Goal: Task Accomplishment & Management: Manage account settings

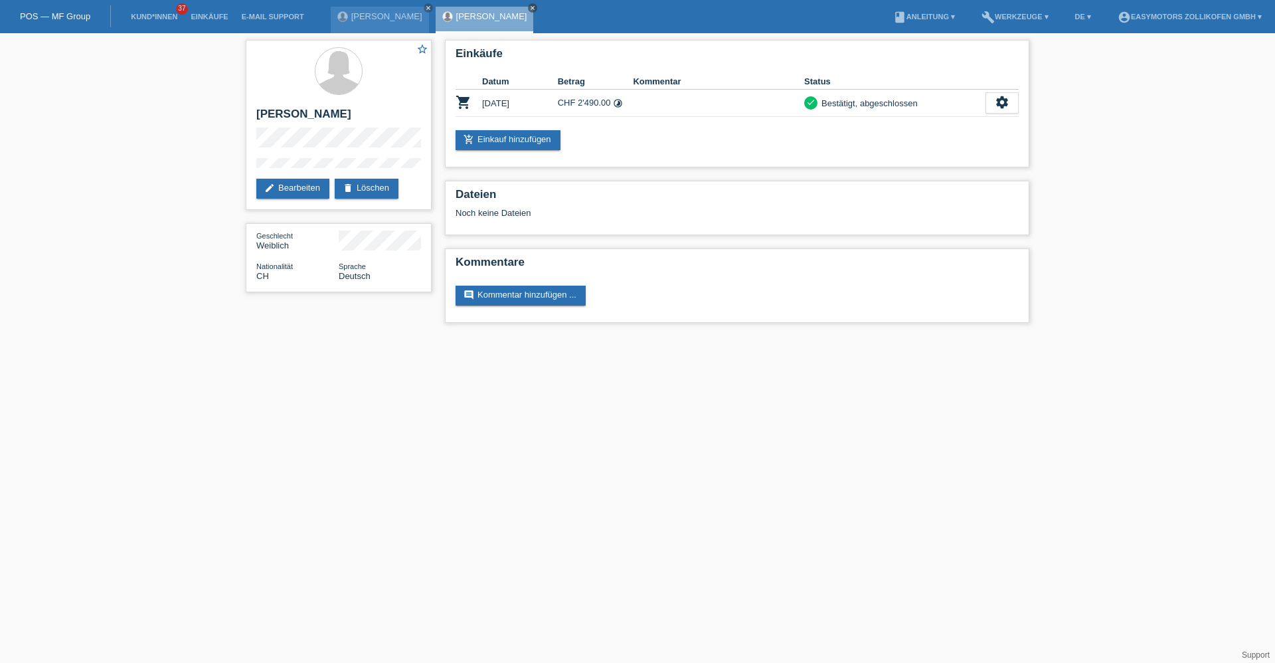
click at [529, 9] on icon "close" at bounding box center [532, 8] width 7 height 7
click at [425, 9] on icon "close" at bounding box center [428, 8] width 7 height 7
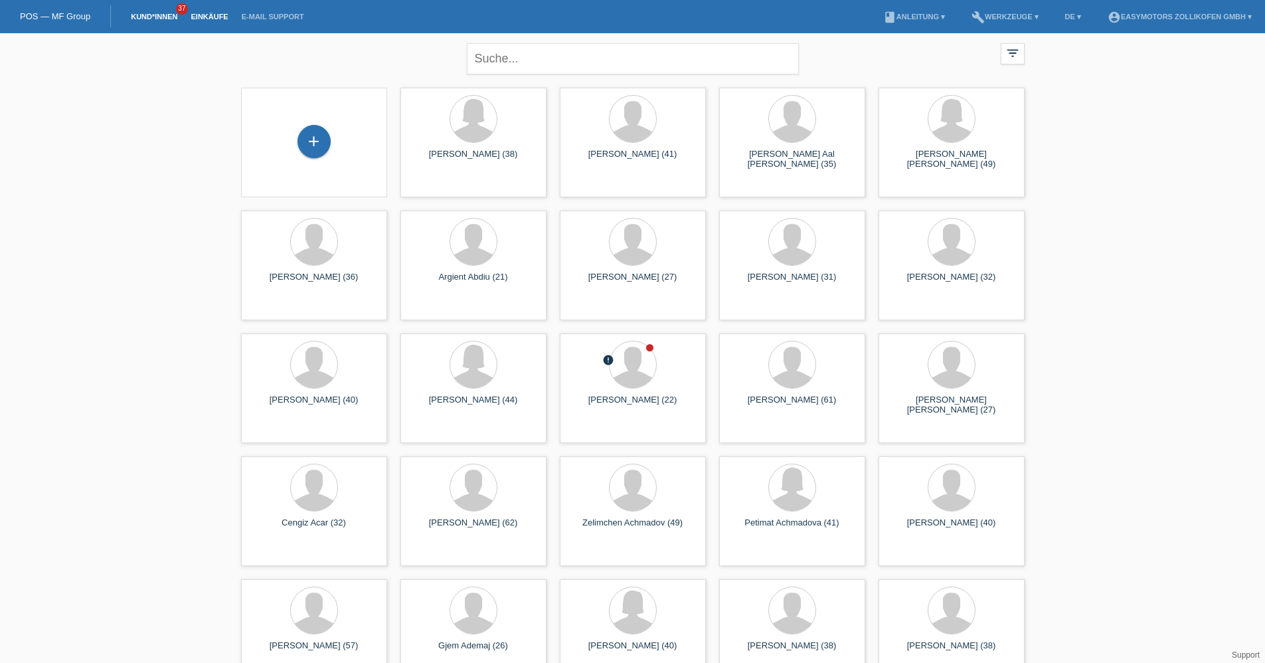
click at [212, 17] on link "Einkäufe" at bounding box center [209, 17] width 50 height 8
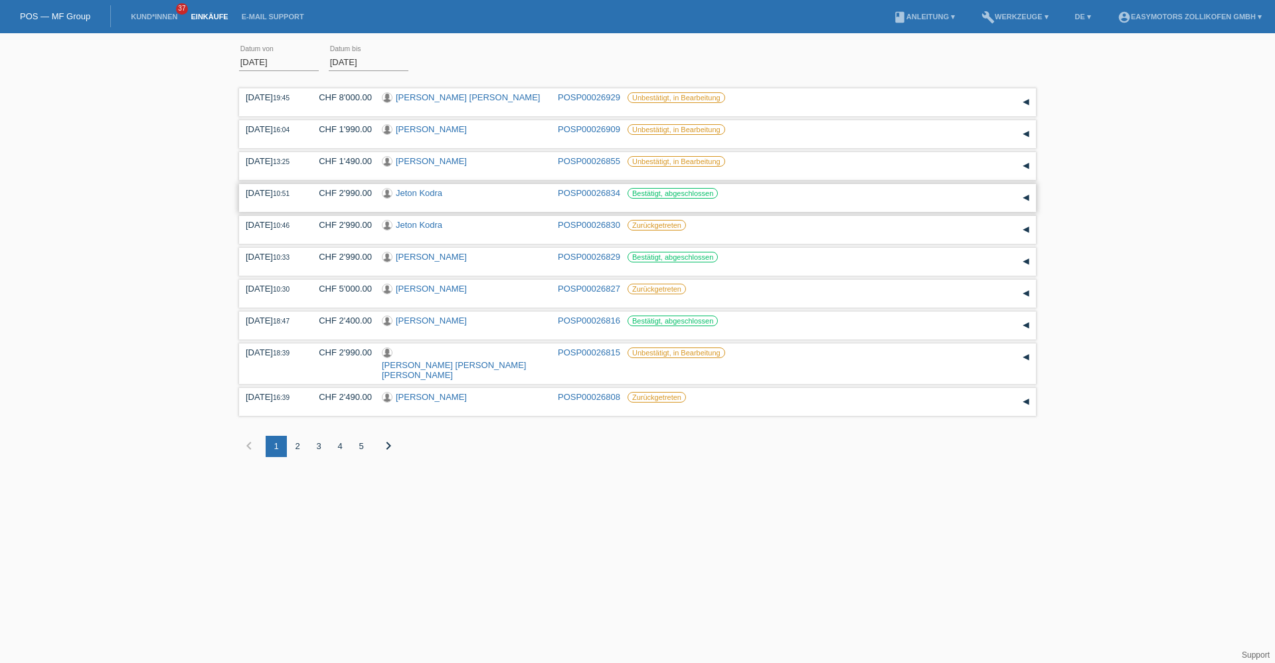
click at [413, 195] on link "Jeton Kodra" at bounding box center [419, 193] width 46 height 10
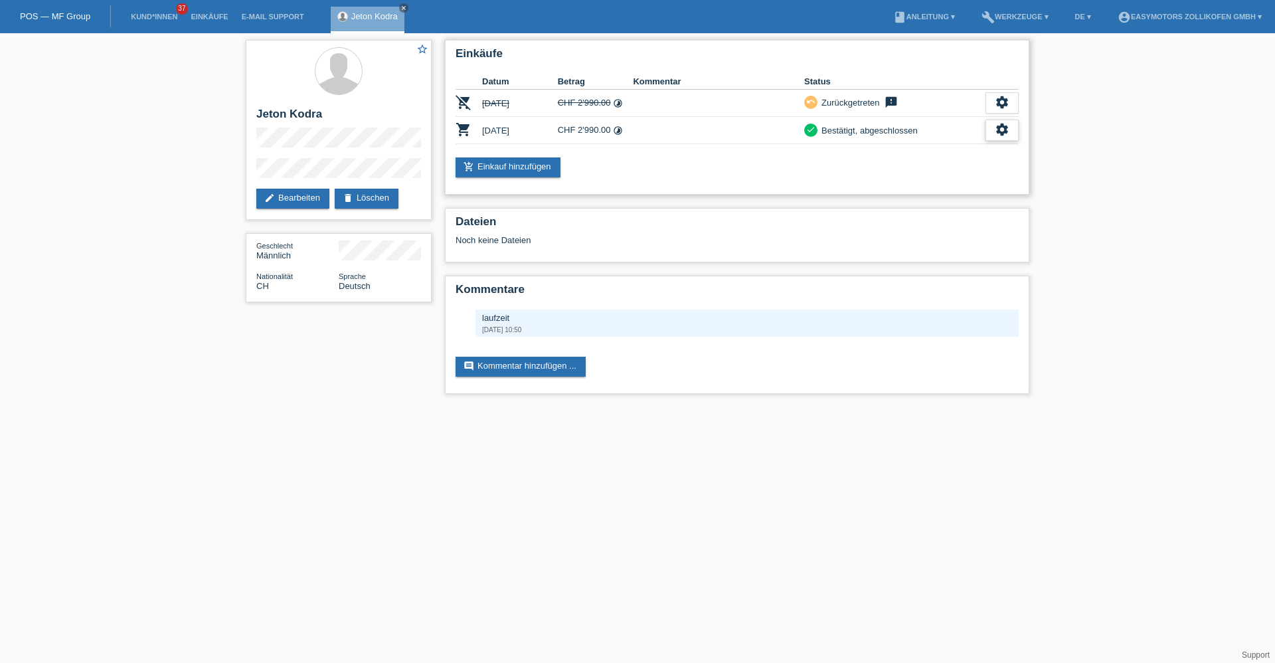
click at [1006, 135] on icon "settings" at bounding box center [1002, 129] width 15 height 15
click at [944, 145] on span "Anzeigen" at bounding box center [926, 151] width 40 height 16
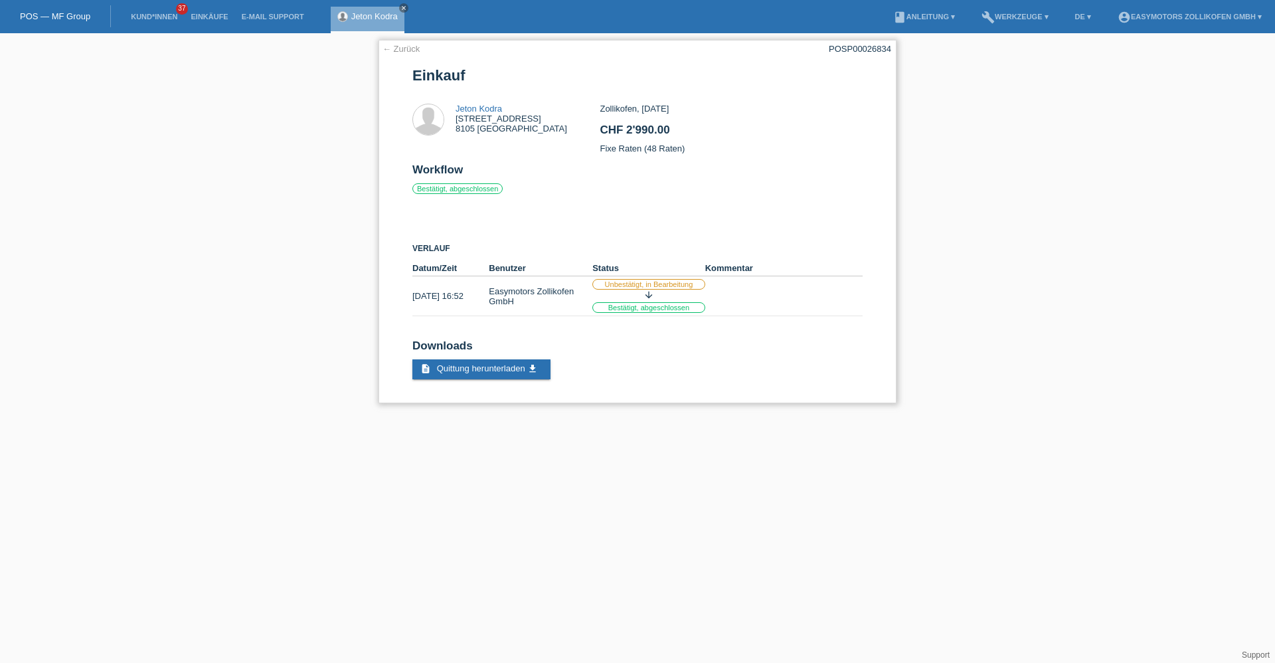
click at [411, 52] on link "← Zurück" at bounding box center [400, 49] width 37 height 10
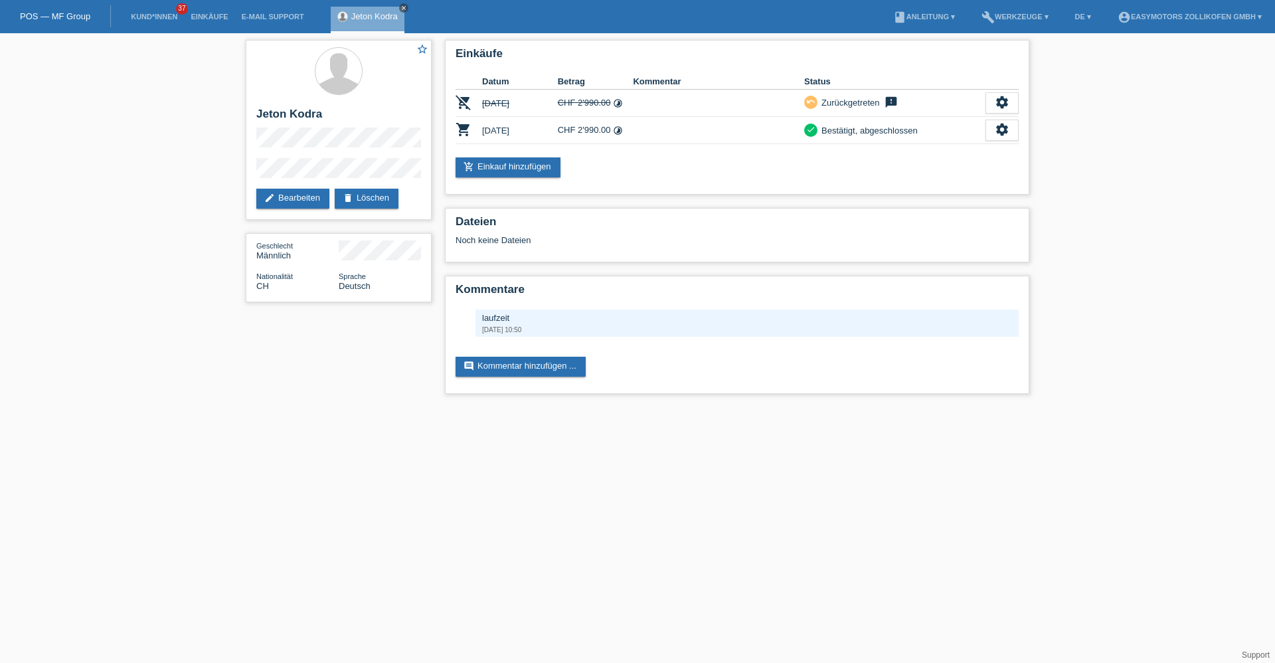
click at [406, 6] on icon "close" at bounding box center [403, 8] width 7 height 7
click at [221, 13] on link "Einkäufe" at bounding box center [209, 17] width 50 height 8
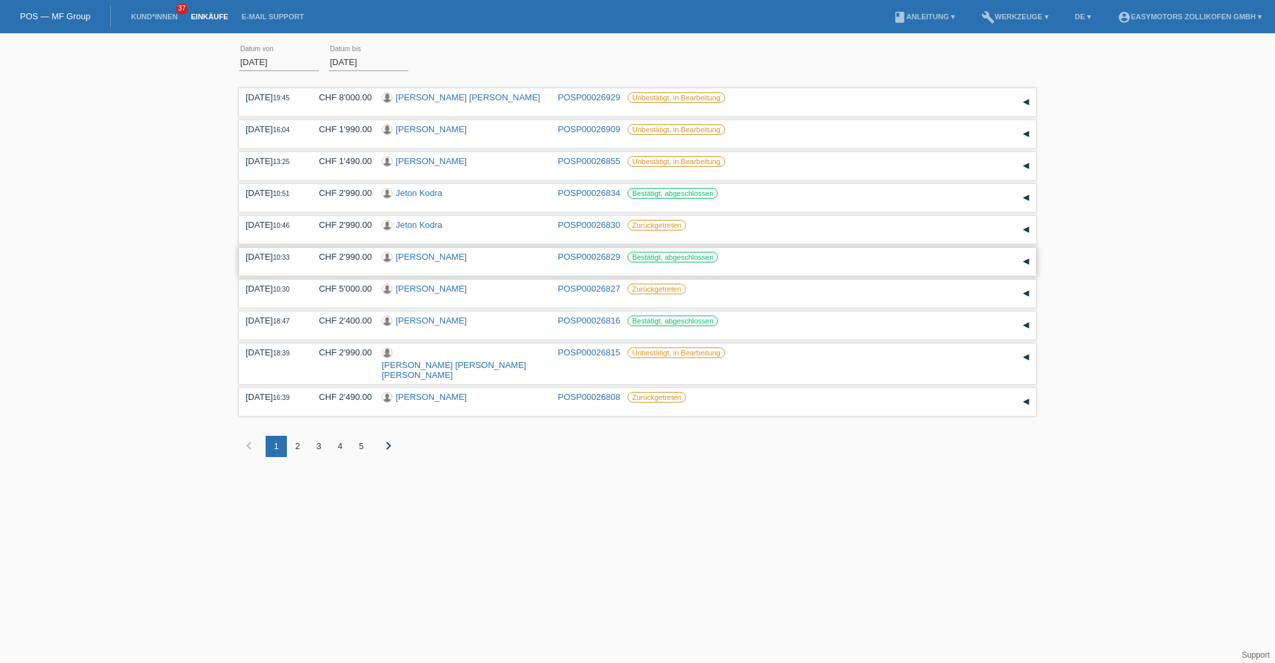
click at [410, 254] on link "[PERSON_NAME]" at bounding box center [431, 257] width 71 height 10
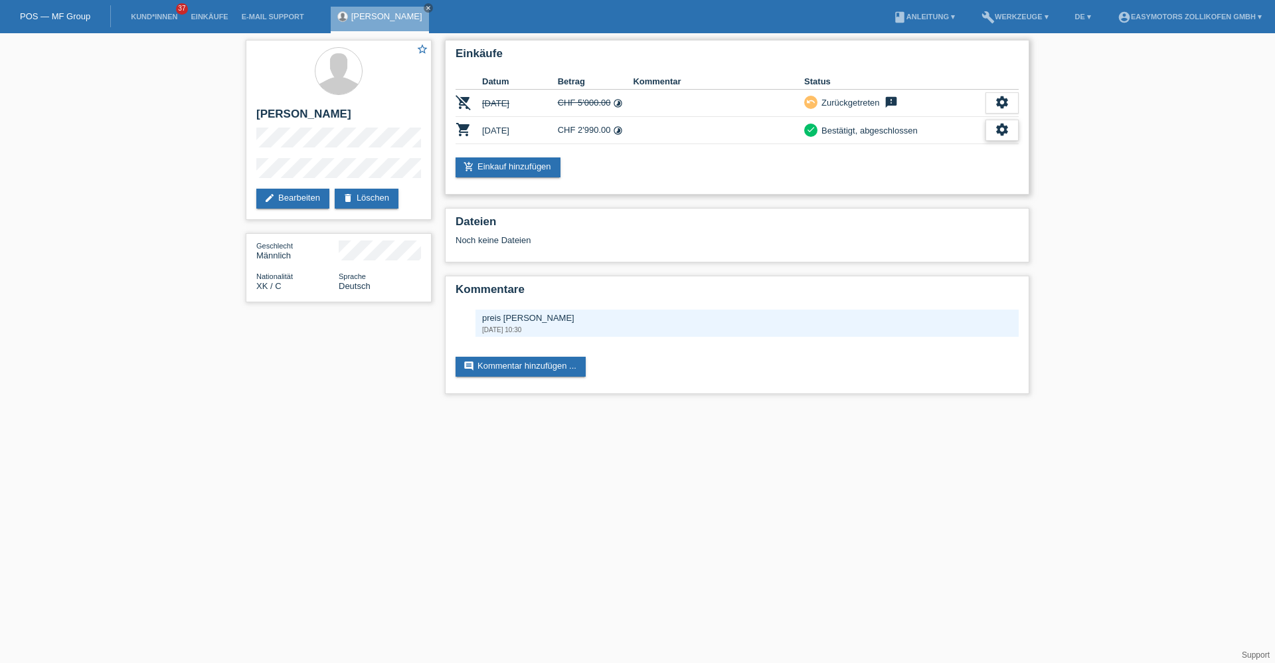
click at [999, 127] on icon "settings" at bounding box center [1002, 129] width 15 height 15
click at [949, 147] on div "fullscreen Anzeigen" at bounding box center [953, 151] width 130 height 20
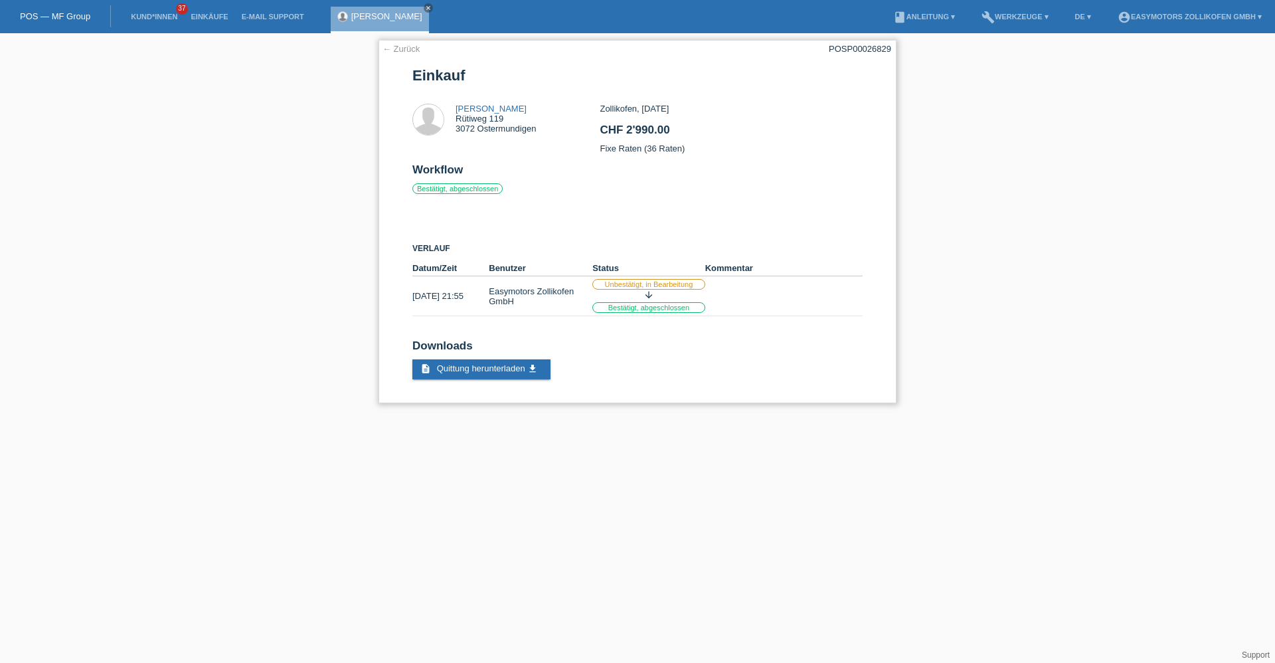
click at [418, 51] on link "← Zurück" at bounding box center [400, 49] width 37 height 10
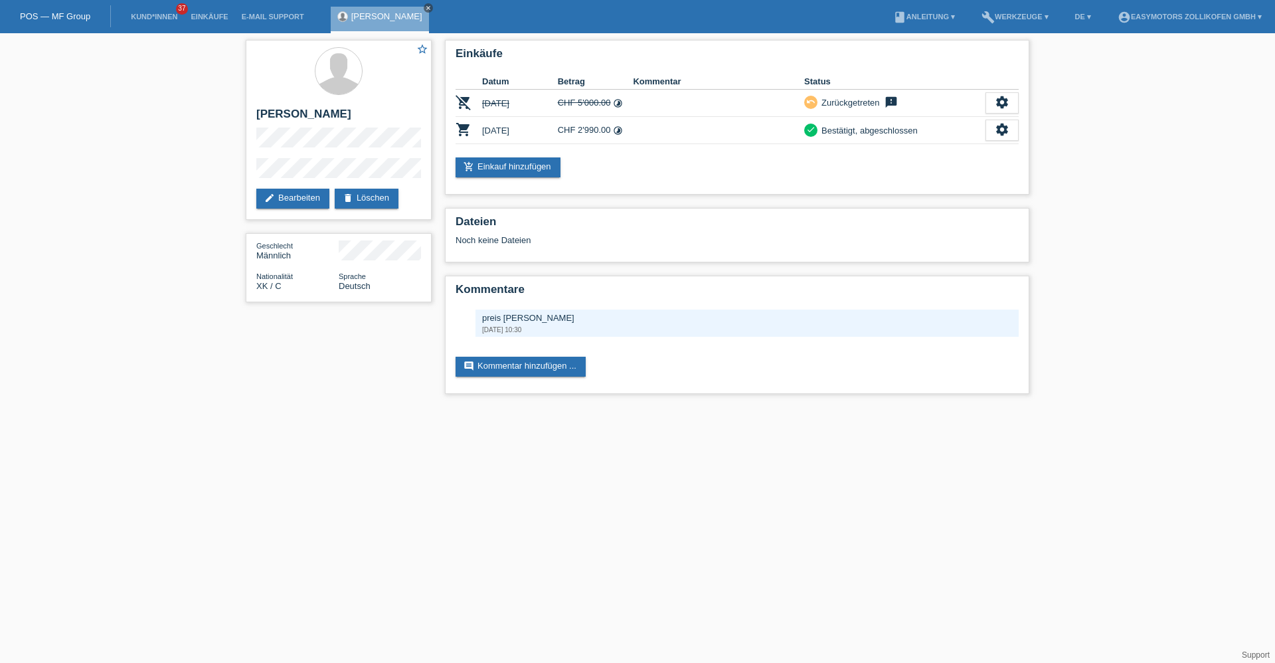
click at [425, 7] on icon "close" at bounding box center [428, 8] width 7 height 7
click at [198, 15] on link "Einkäufe" at bounding box center [209, 17] width 50 height 8
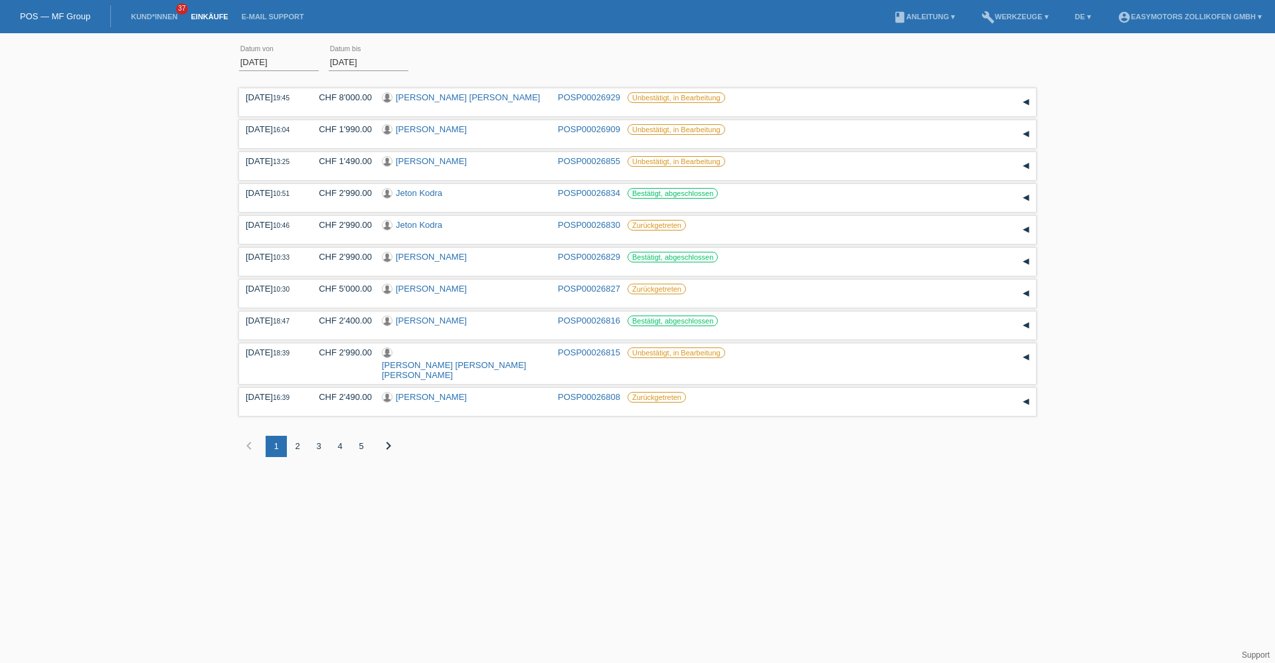
click at [293, 436] on div "2" at bounding box center [297, 446] width 21 height 21
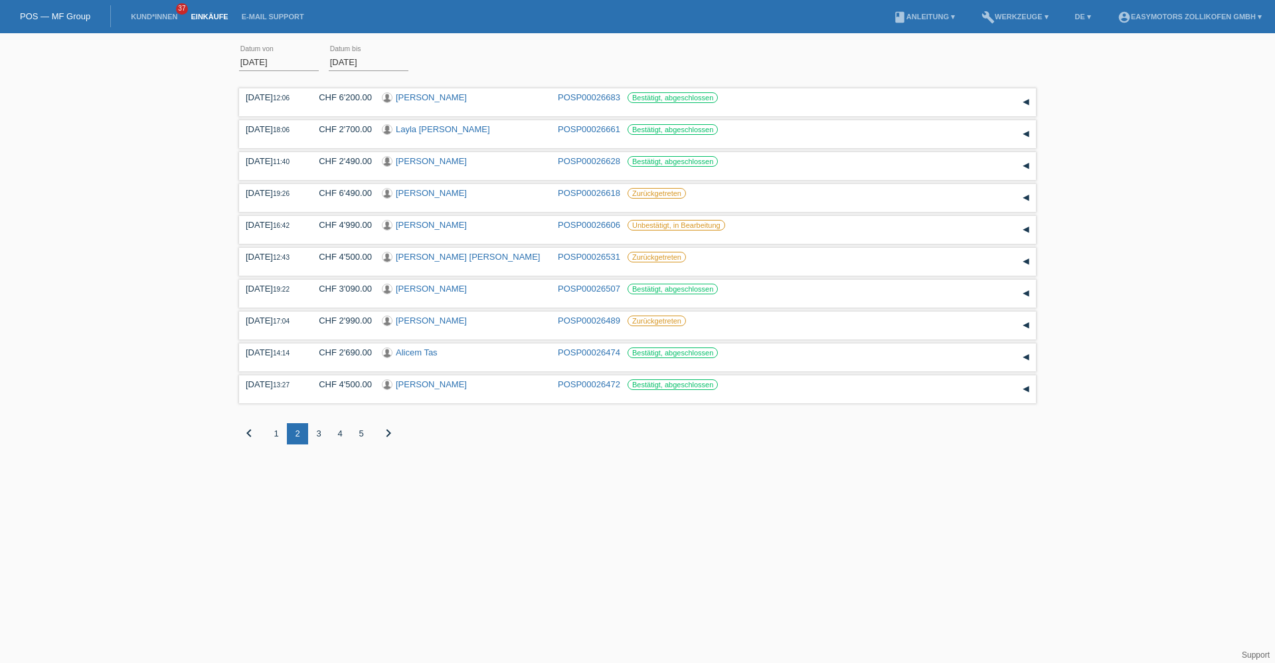
click at [316, 432] on div "3" at bounding box center [318, 433] width 21 height 21
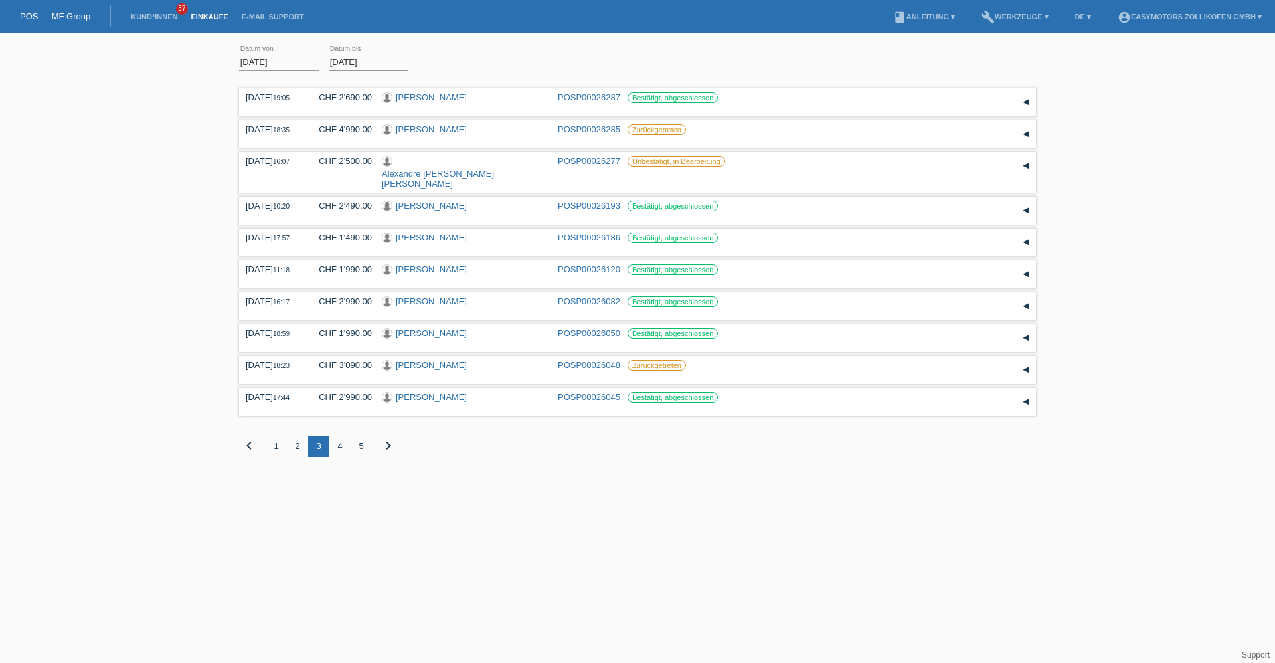
click at [361, 436] on div "5" at bounding box center [361, 446] width 21 height 21
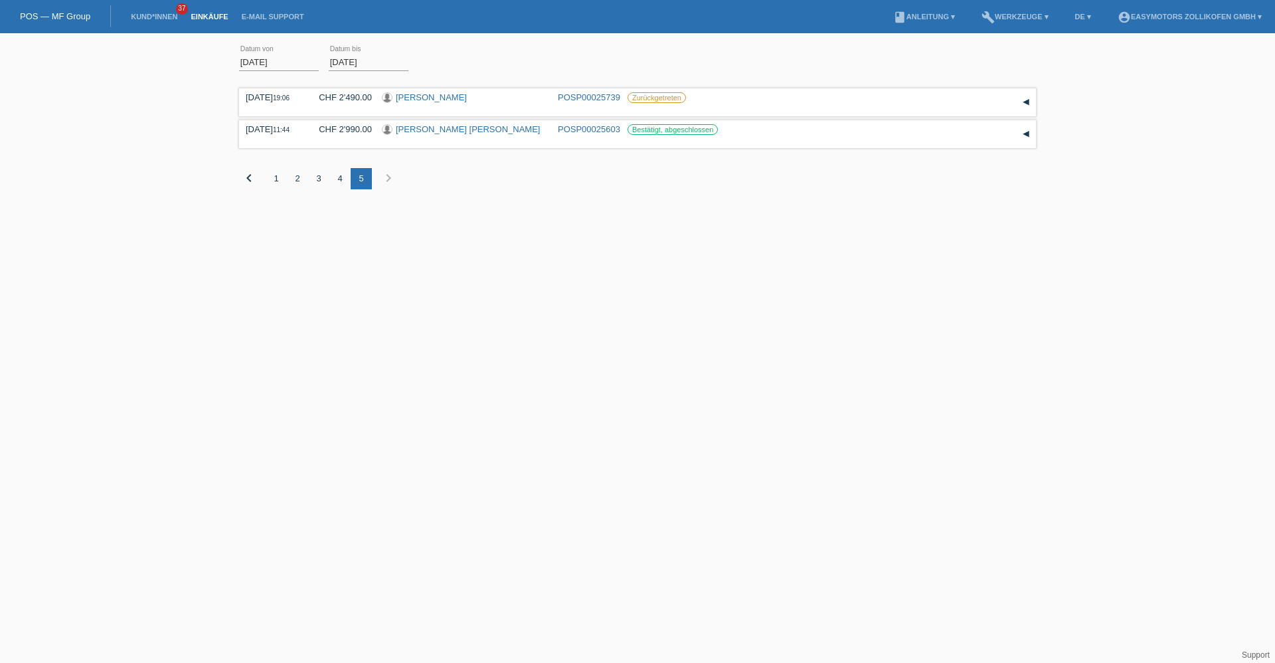
click at [339, 179] on div "4" at bounding box center [339, 178] width 21 height 21
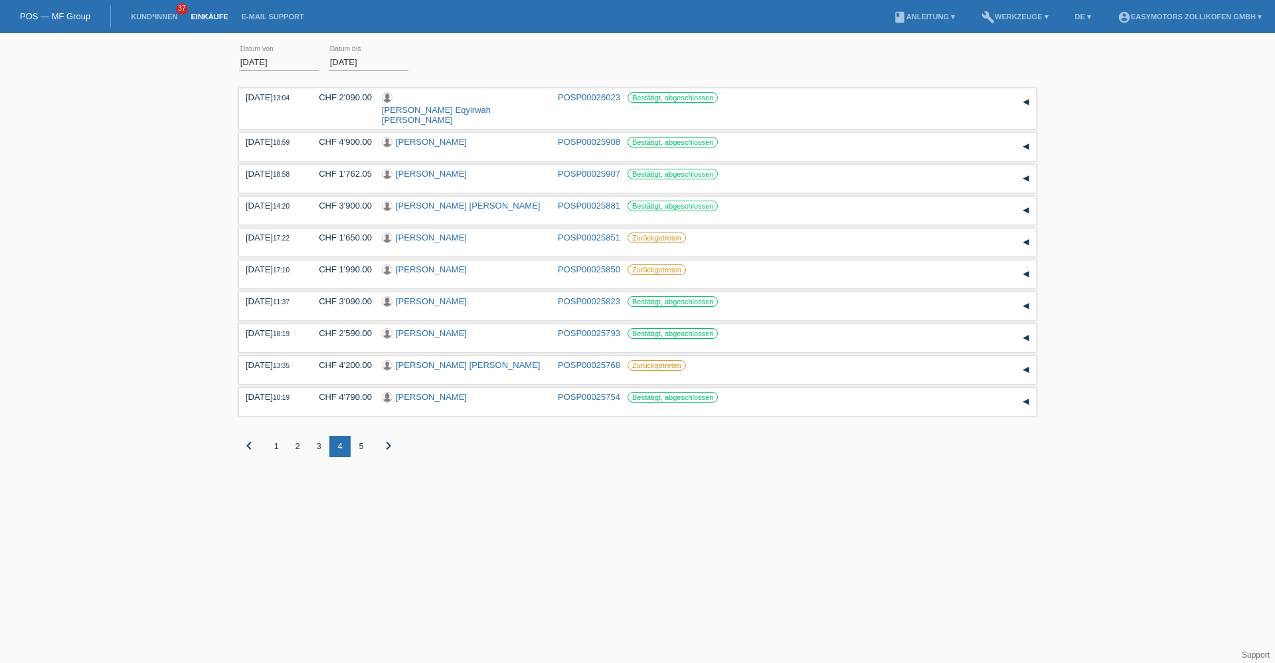
click at [316, 436] on div "3" at bounding box center [318, 446] width 21 height 21
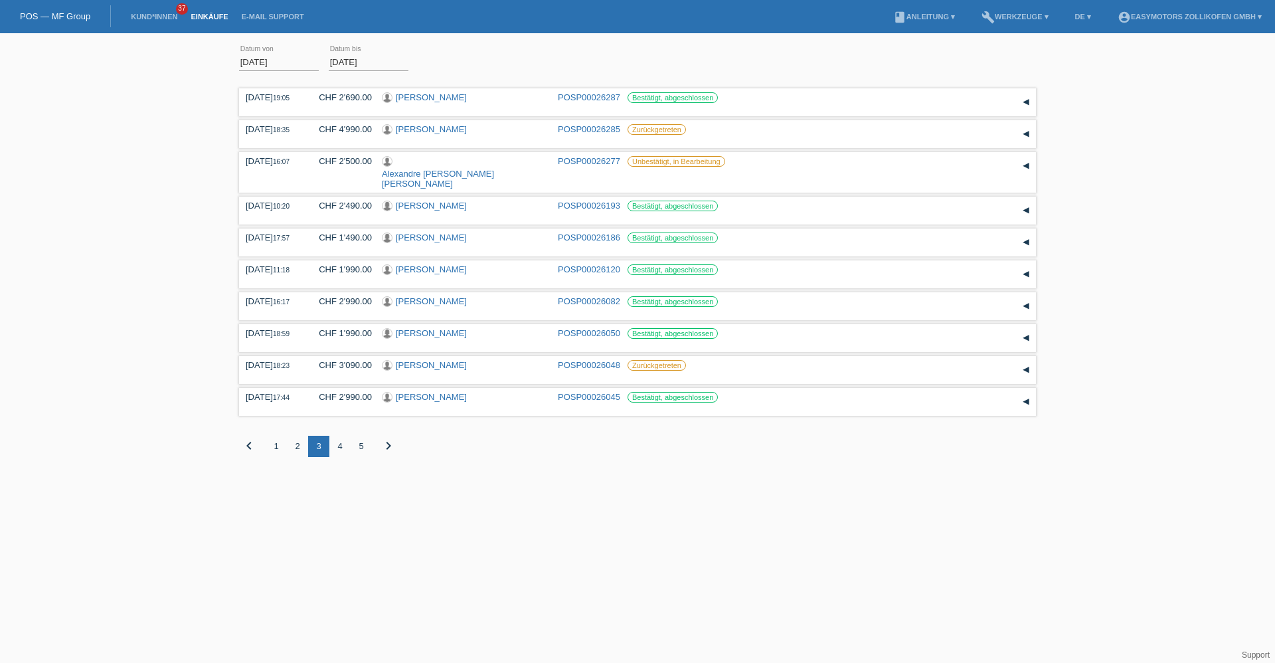
click at [297, 436] on div "2" at bounding box center [297, 446] width 21 height 21
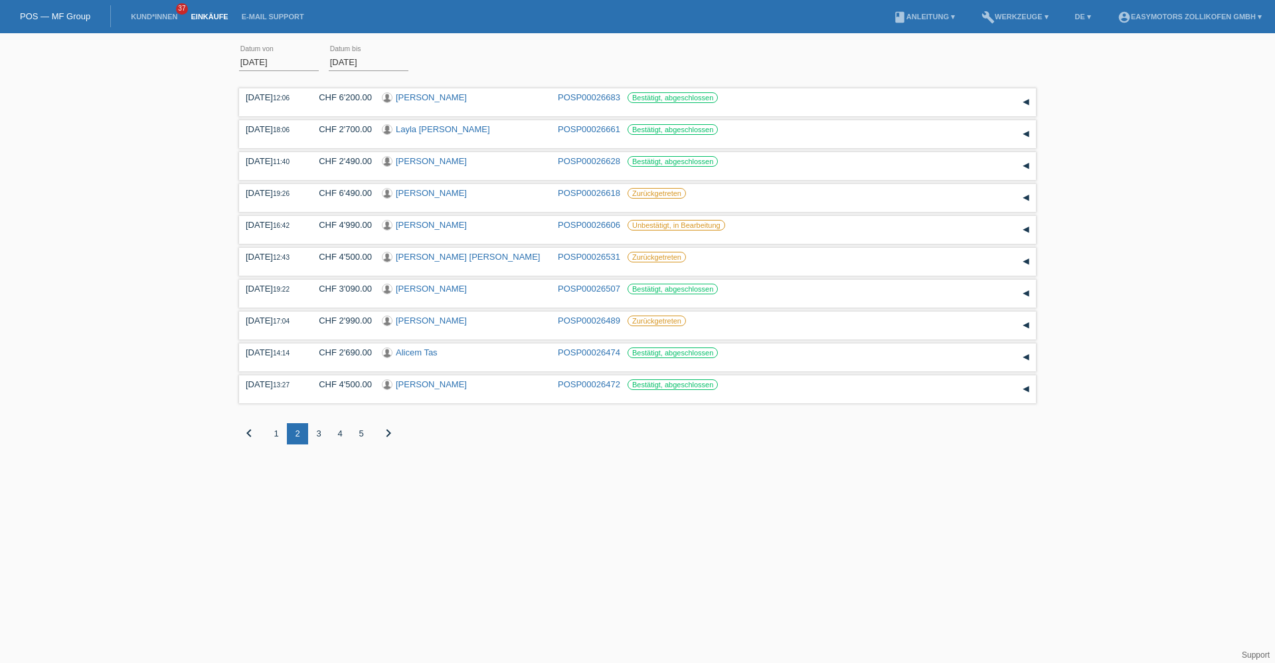
click at [278, 432] on div "1" at bounding box center [276, 433] width 21 height 21
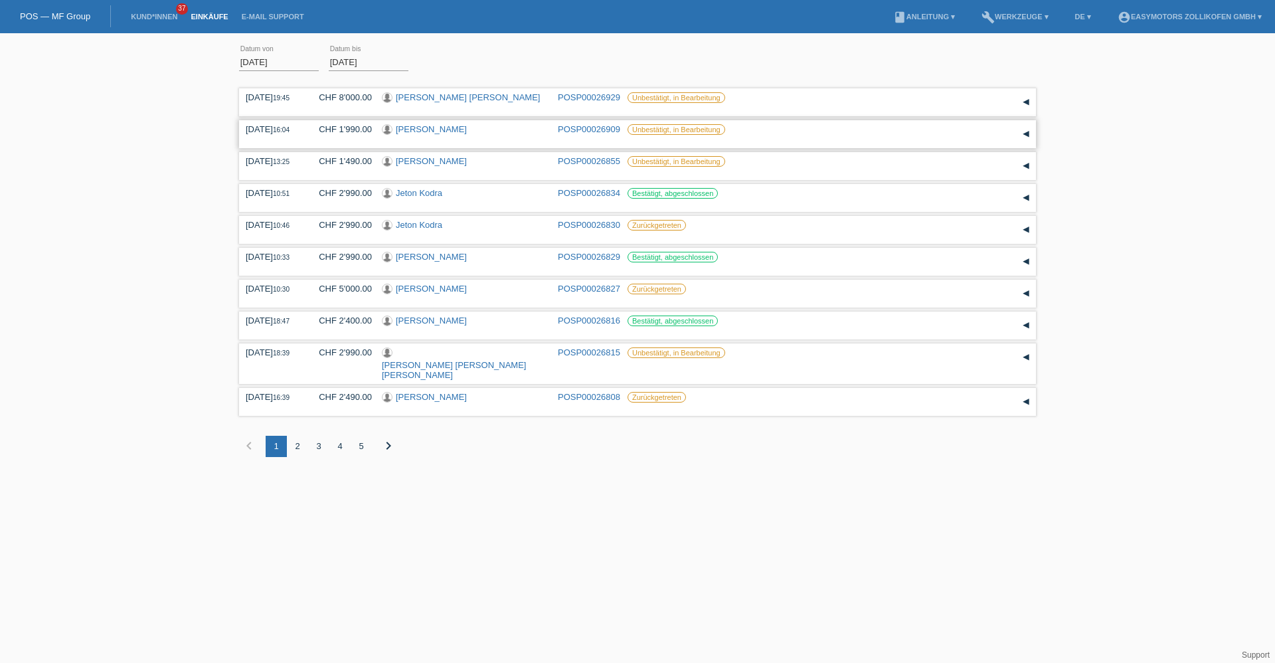
click at [433, 129] on link "[PERSON_NAME]" at bounding box center [431, 129] width 71 height 10
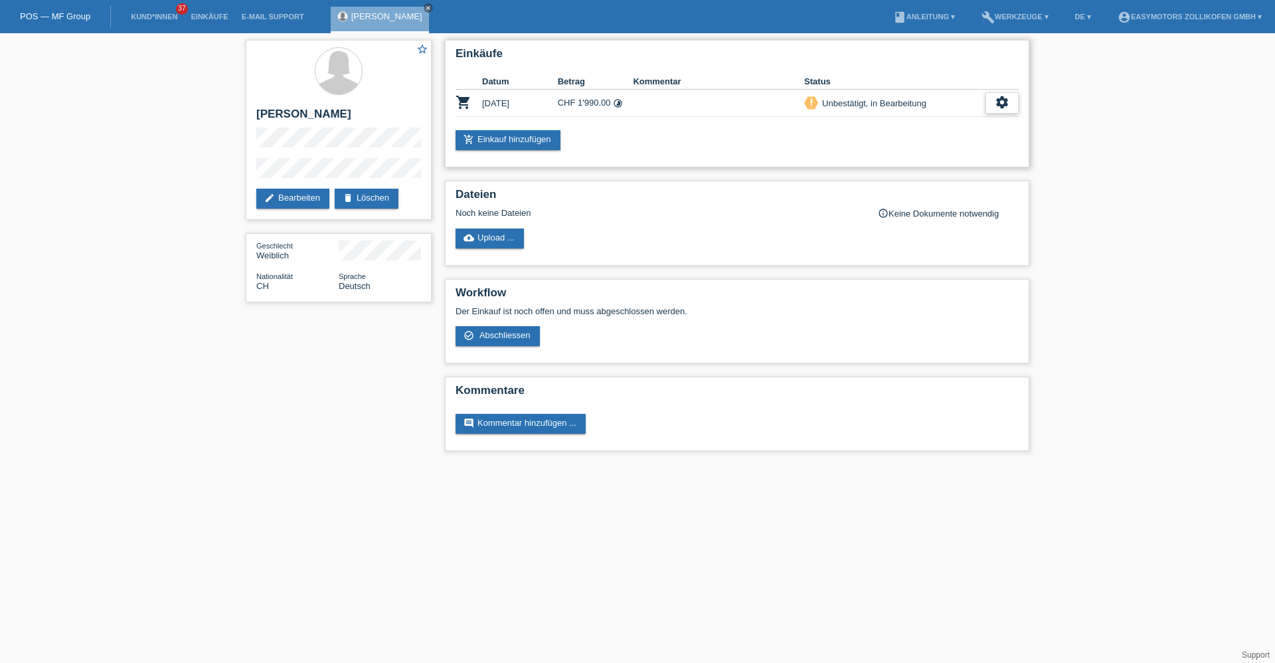
click at [999, 105] on icon "settings" at bounding box center [1002, 102] width 15 height 15
click at [921, 126] on div "fullscreen Anzeigen" at bounding box center [955, 124] width 214 height 20
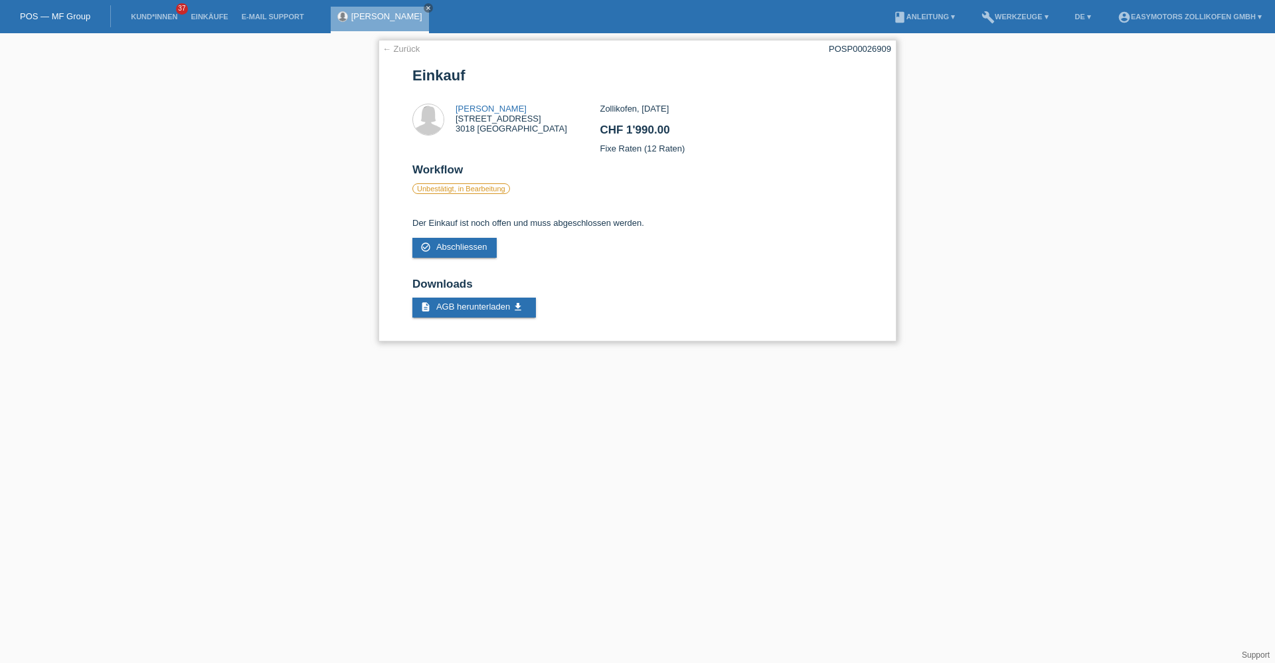
click at [404, 46] on link "← Zurück" at bounding box center [400, 49] width 37 height 10
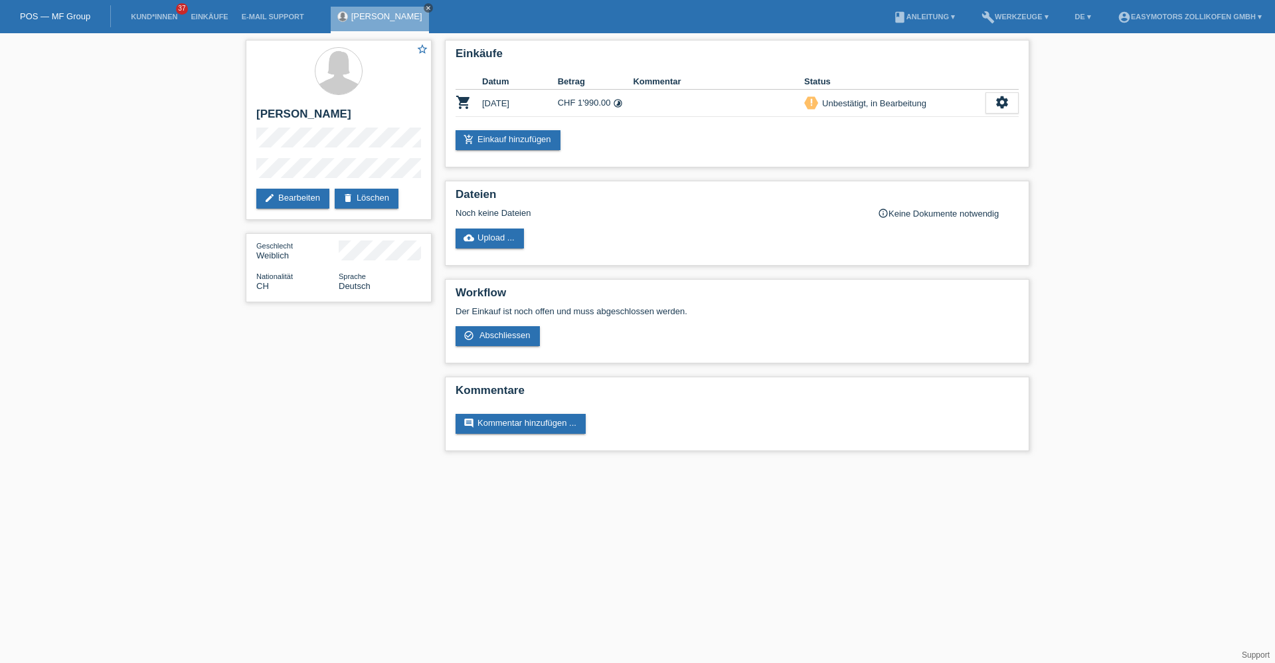
click at [425, 11] on icon "close" at bounding box center [428, 8] width 7 height 7
click at [197, 16] on link "Einkäufe" at bounding box center [209, 17] width 50 height 8
